Goal: Task Accomplishment & Management: Use online tool/utility

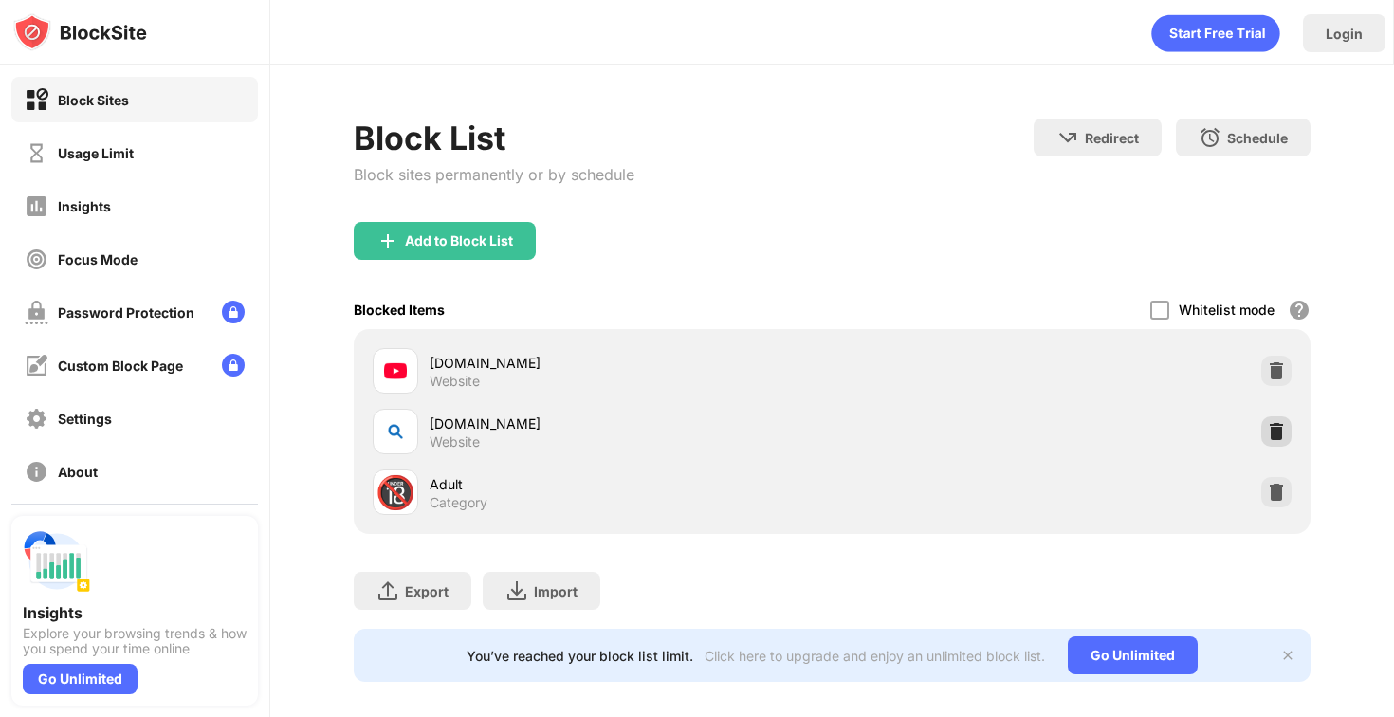
click at [1268, 437] on img at bounding box center [1276, 431] width 19 height 19
